Goal: Information Seeking & Learning: Find specific fact

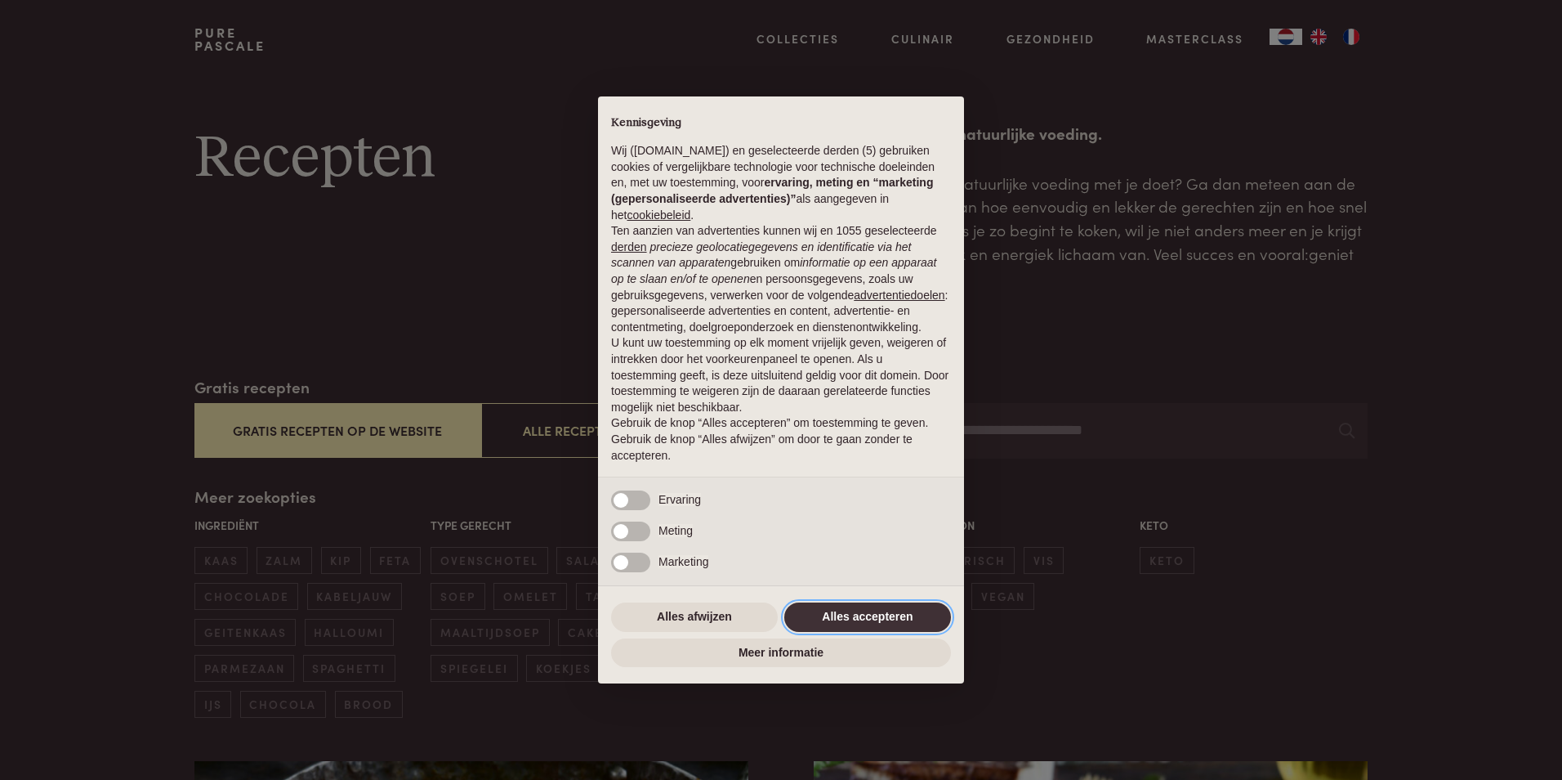
click at [909, 606] on button "Alles accepteren" at bounding box center [867, 616] width 167 height 29
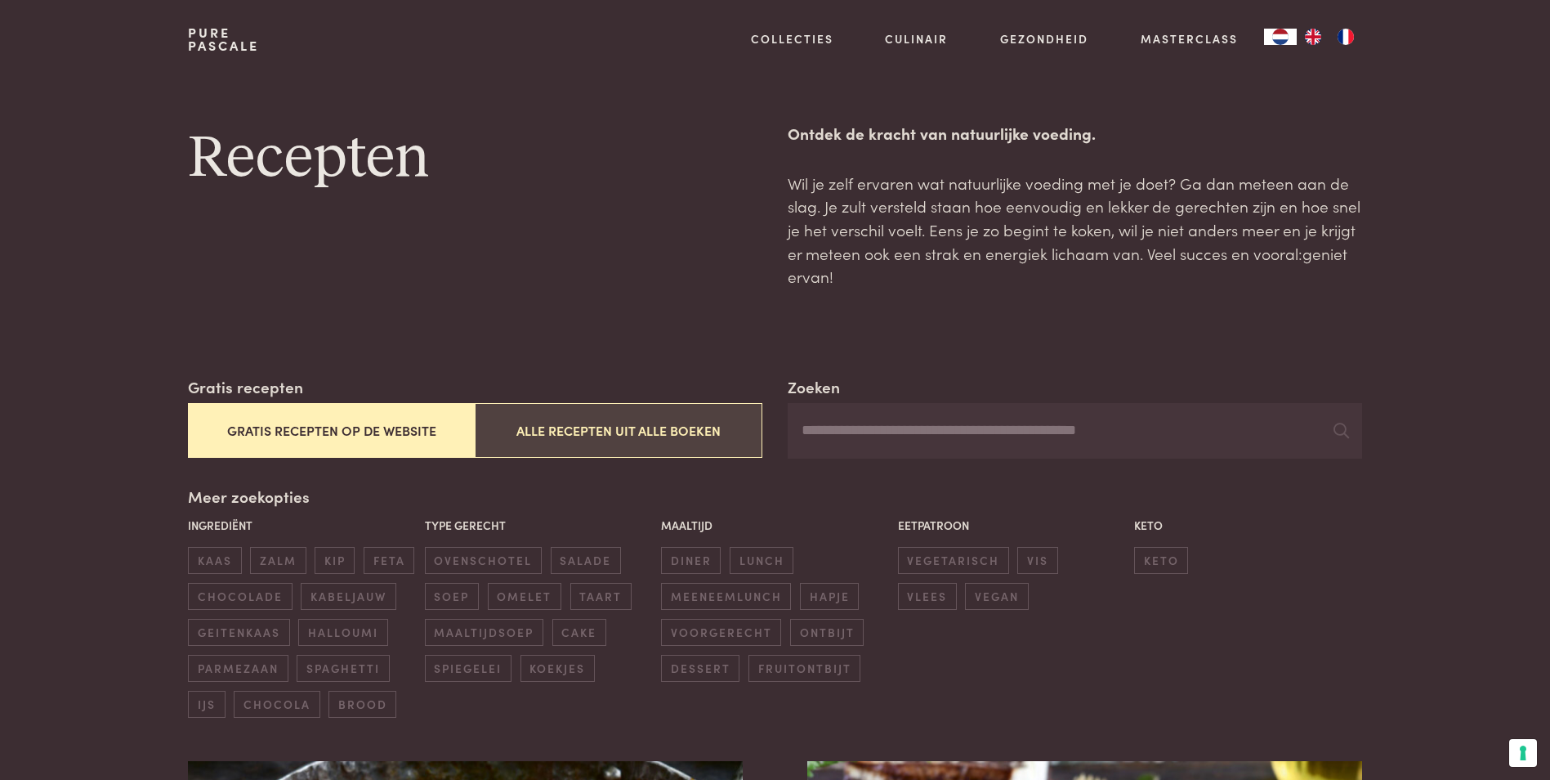
click at [624, 431] on button "Alle recepten uit alle boeken" at bounding box center [618, 430] width 287 height 55
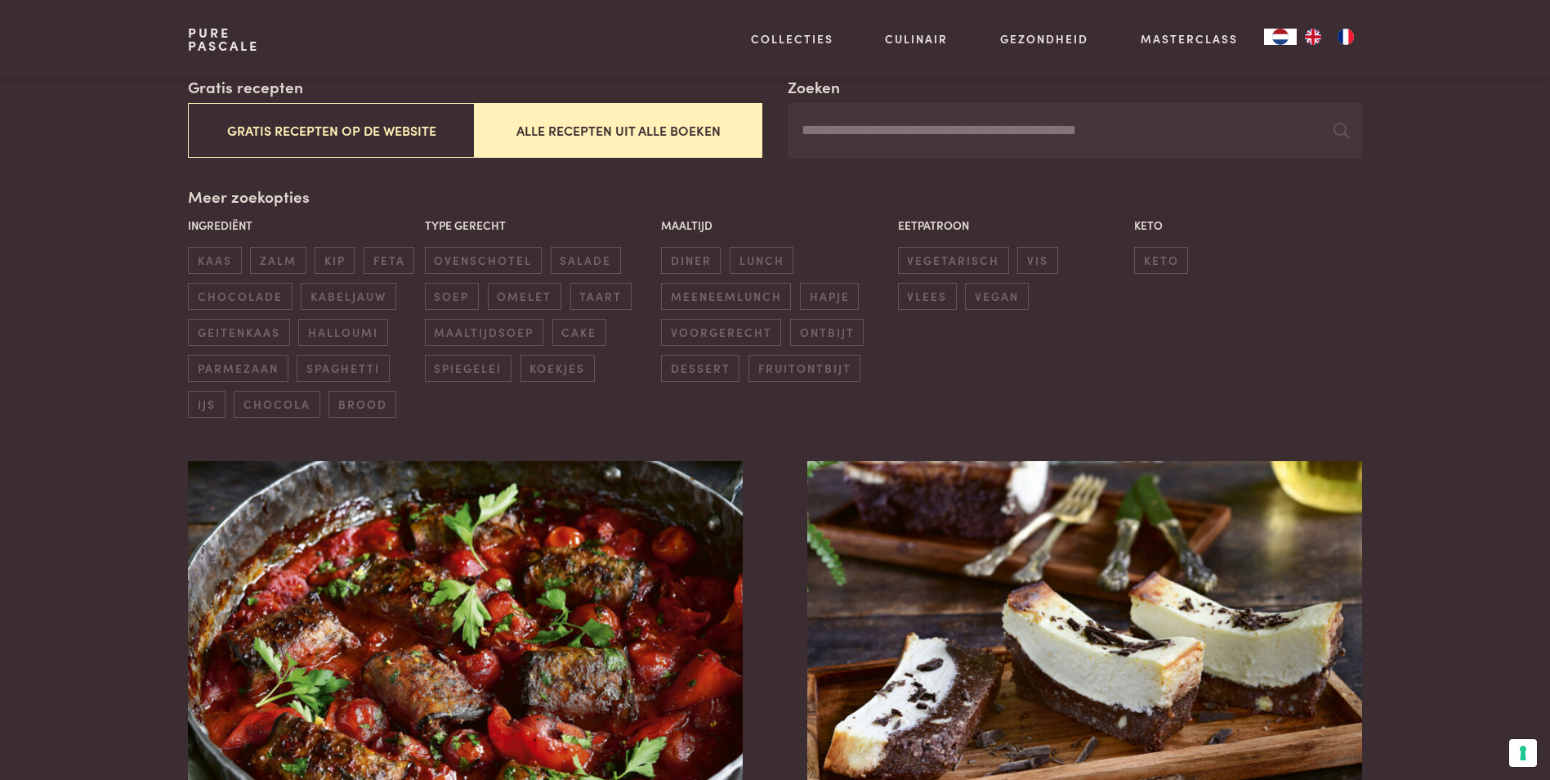
scroll to position [130, 0]
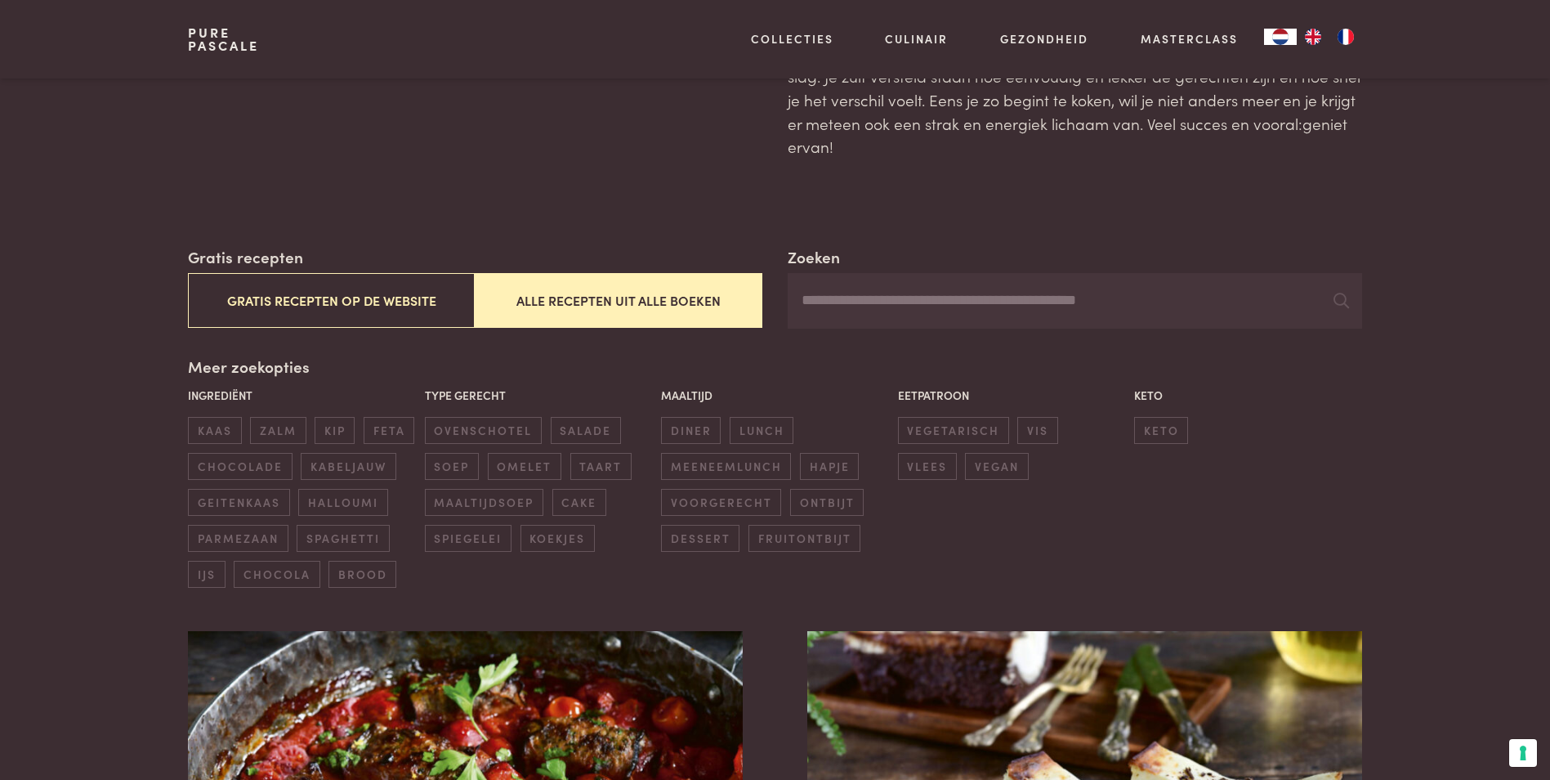
click at [852, 302] on input "Zoeken" at bounding box center [1075, 301] width 574 height 56
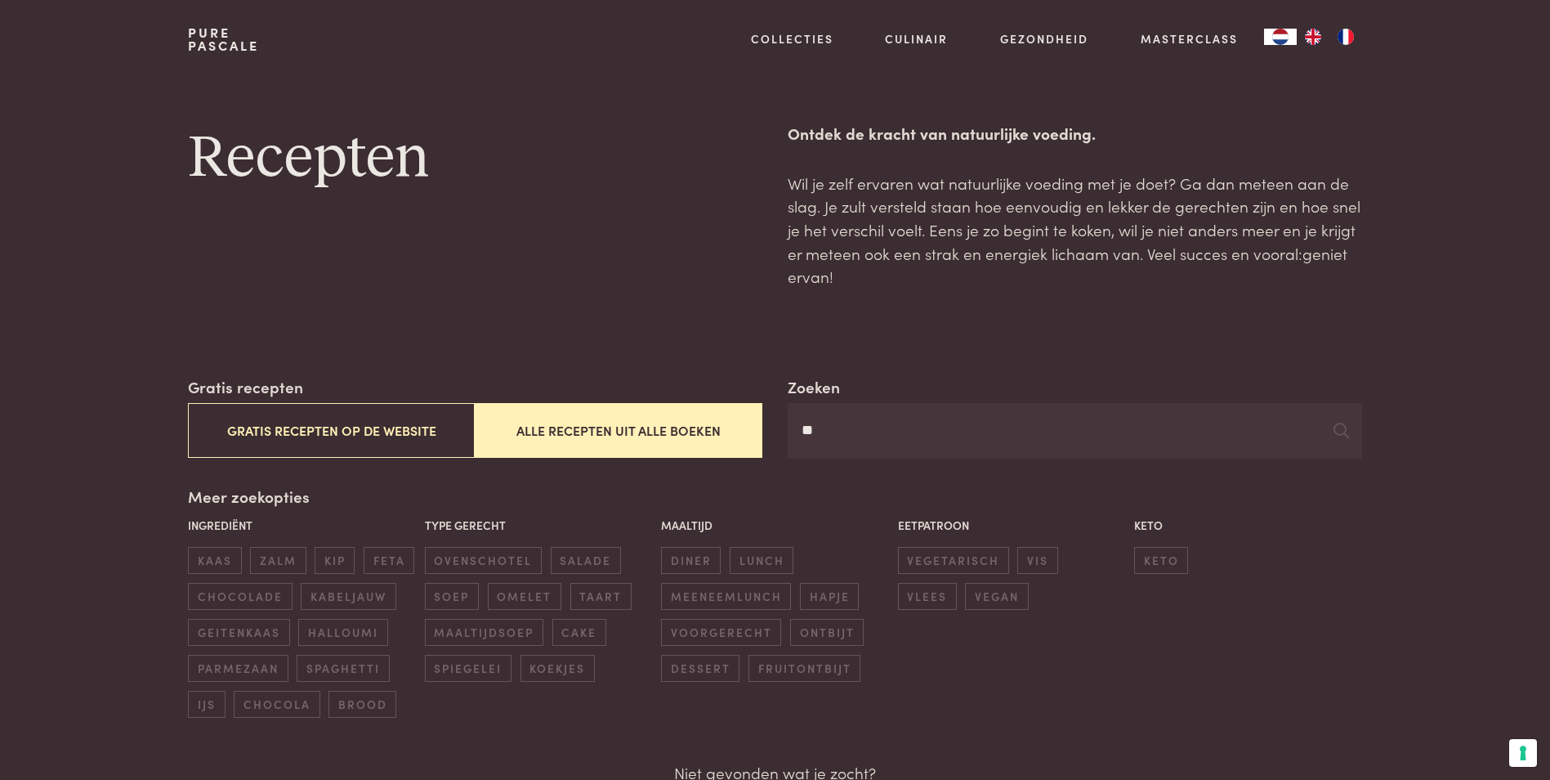
type input "*"
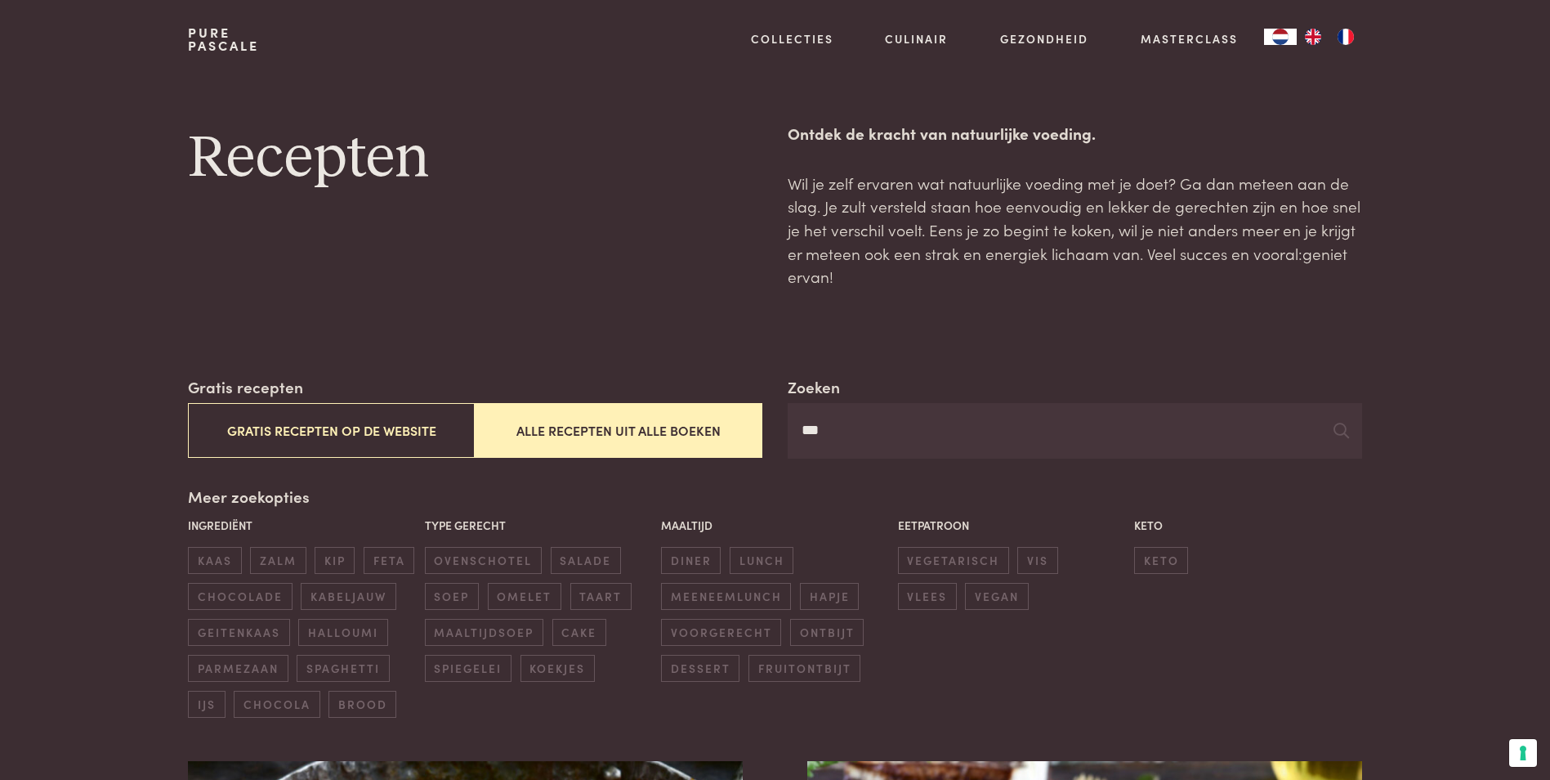
type input "****"
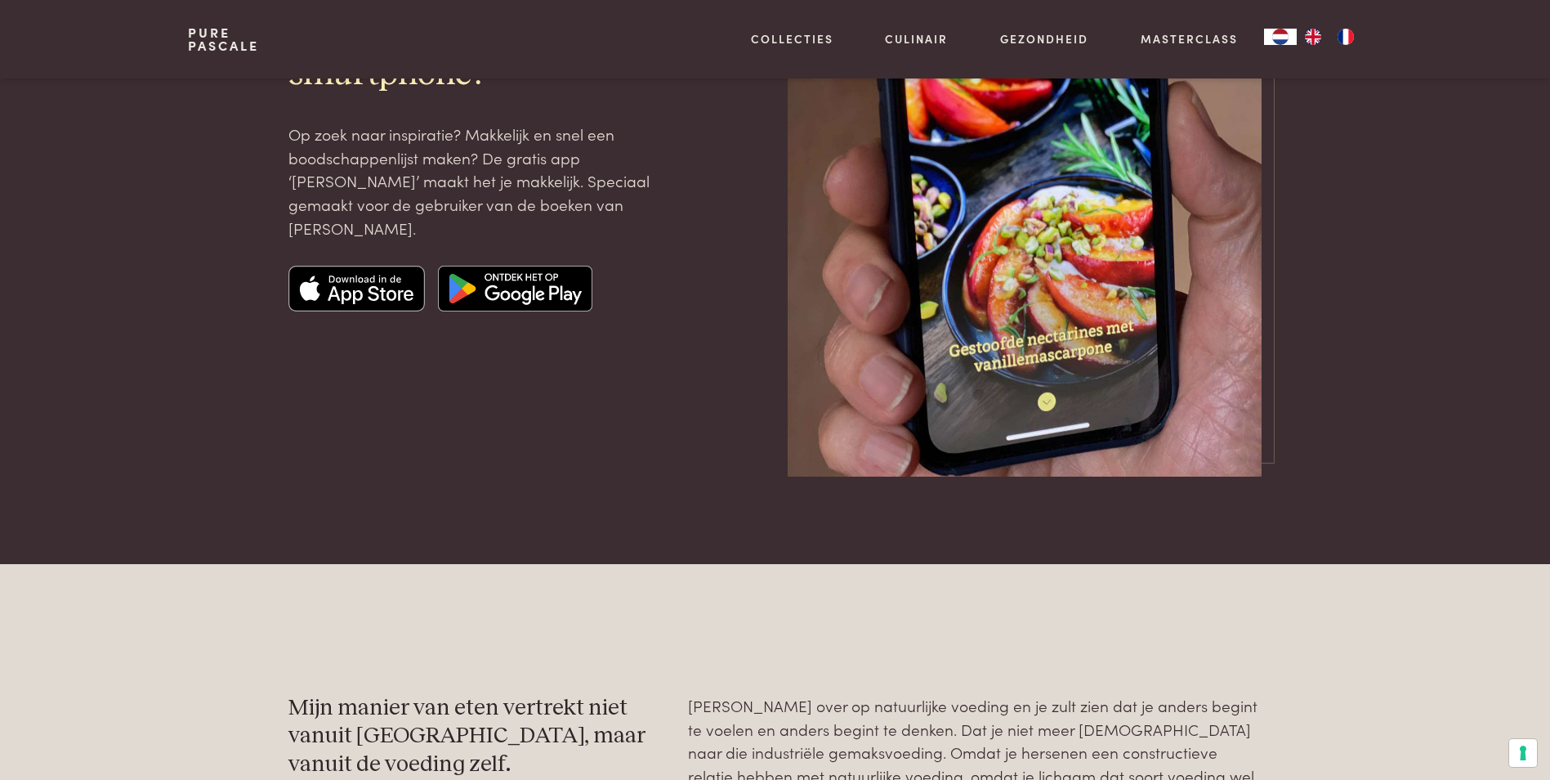
scroll to position [3105, 0]
